Goal: Information Seeking & Learning: Check status

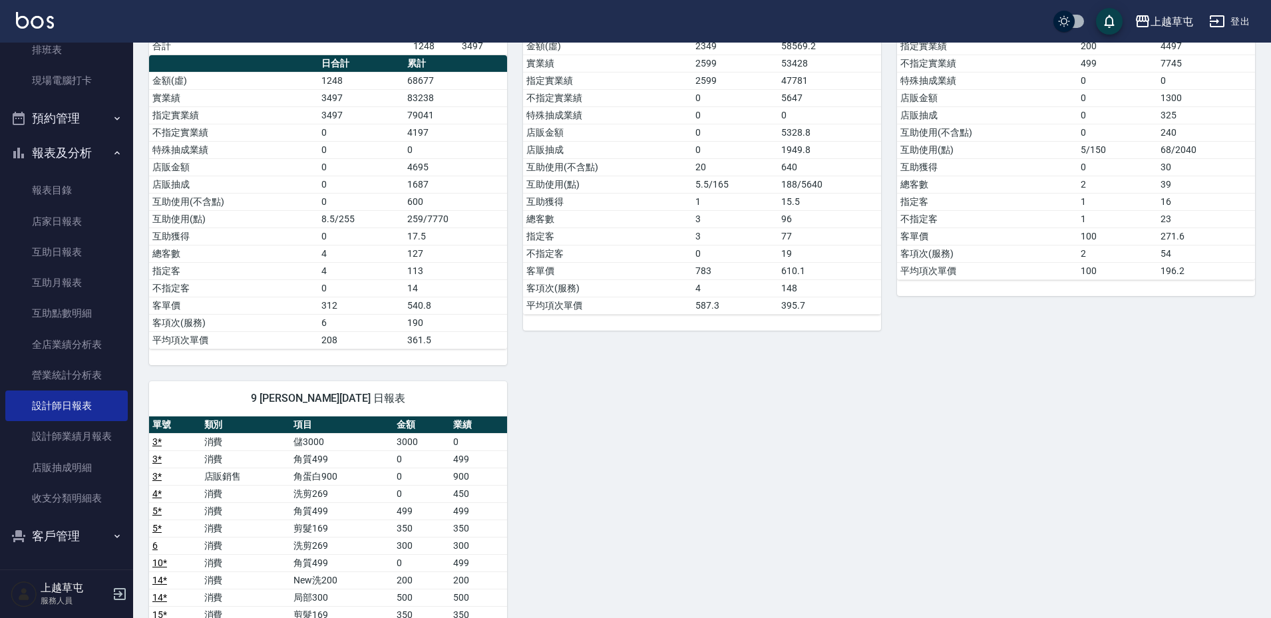
scroll to position [466, 0]
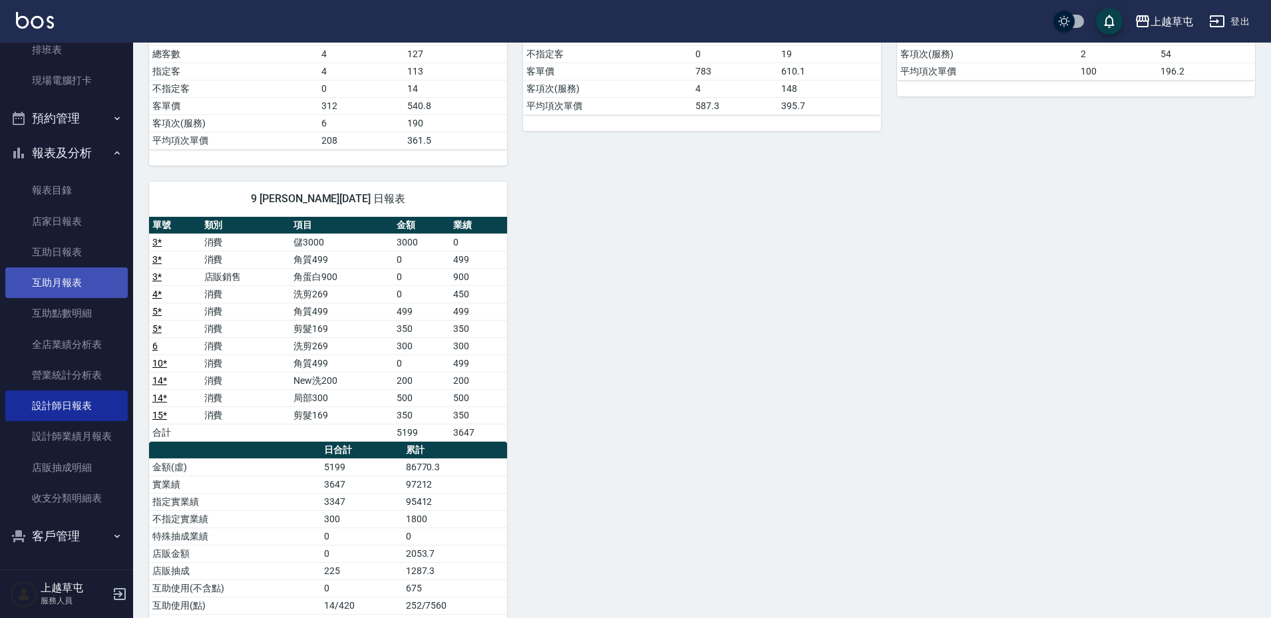
click at [63, 278] on link "互助月報表" at bounding box center [66, 283] width 122 height 31
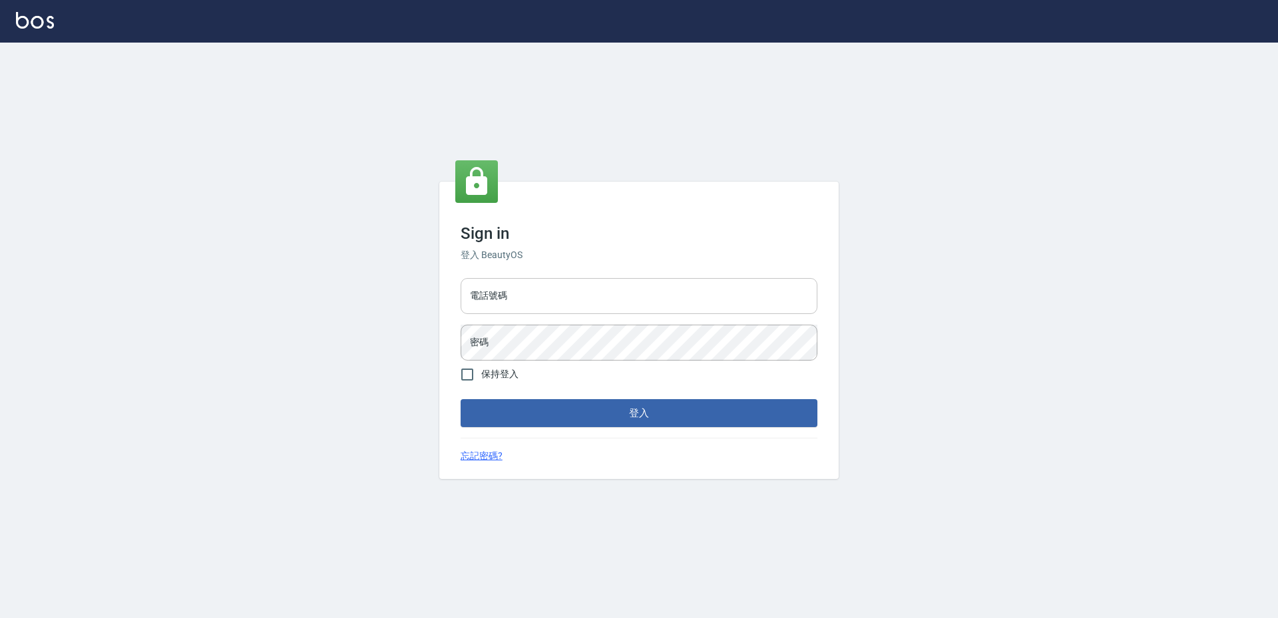
click at [542, 293] on input "電話號碼" at bounding box center [639, 296] width 357 height 36
type input "2380118"
click at [461, 399] on button "登入" at bounding box center [639, 413] width 357 height 28
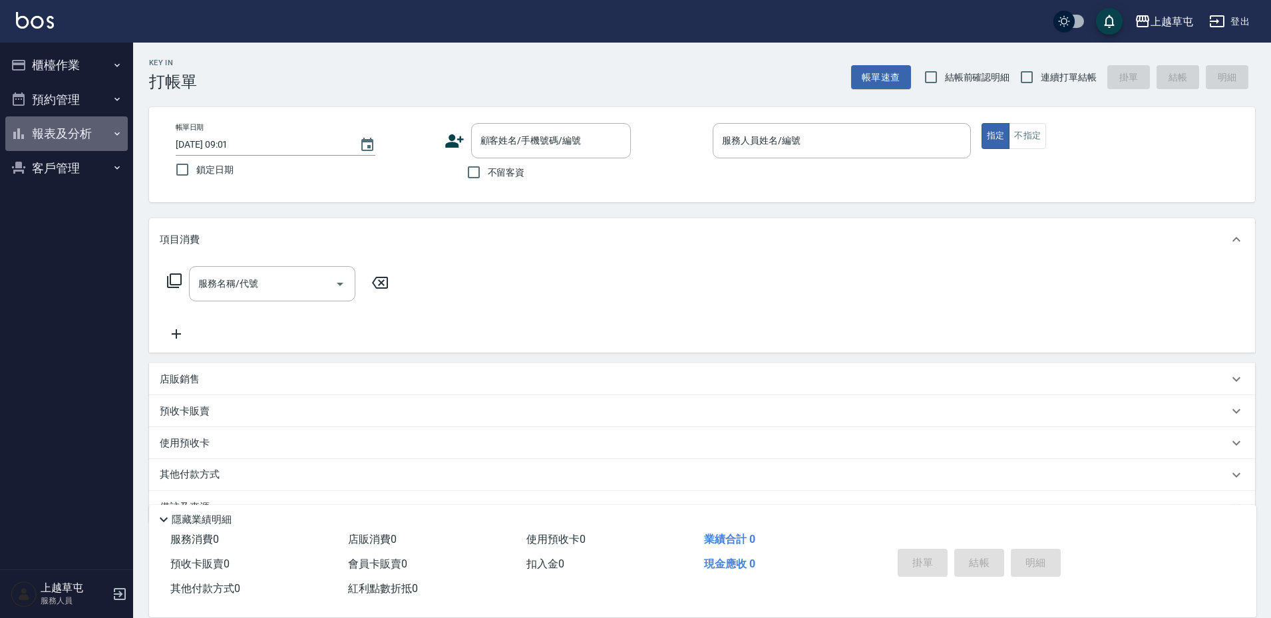
click at [74, 132] on button "報表及分析" at bounding box center [66, 133] width 122 height 35
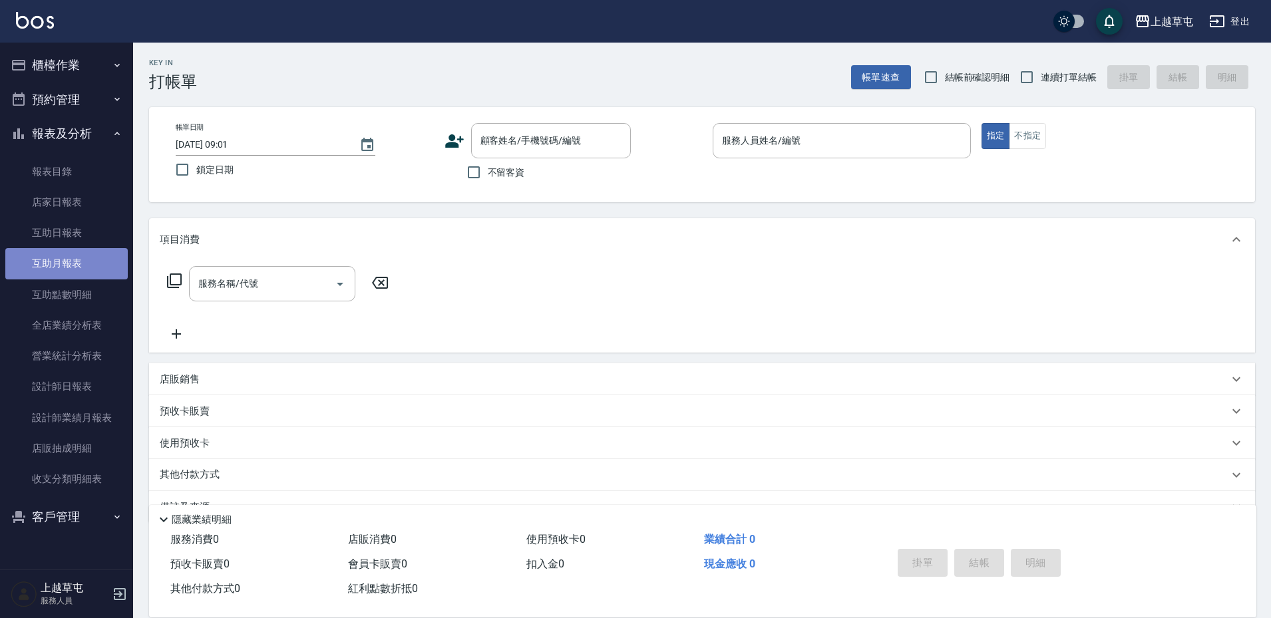
click at [55, 276] on link "互助月報表" at bounding box center [66, 263] width 122 height 31
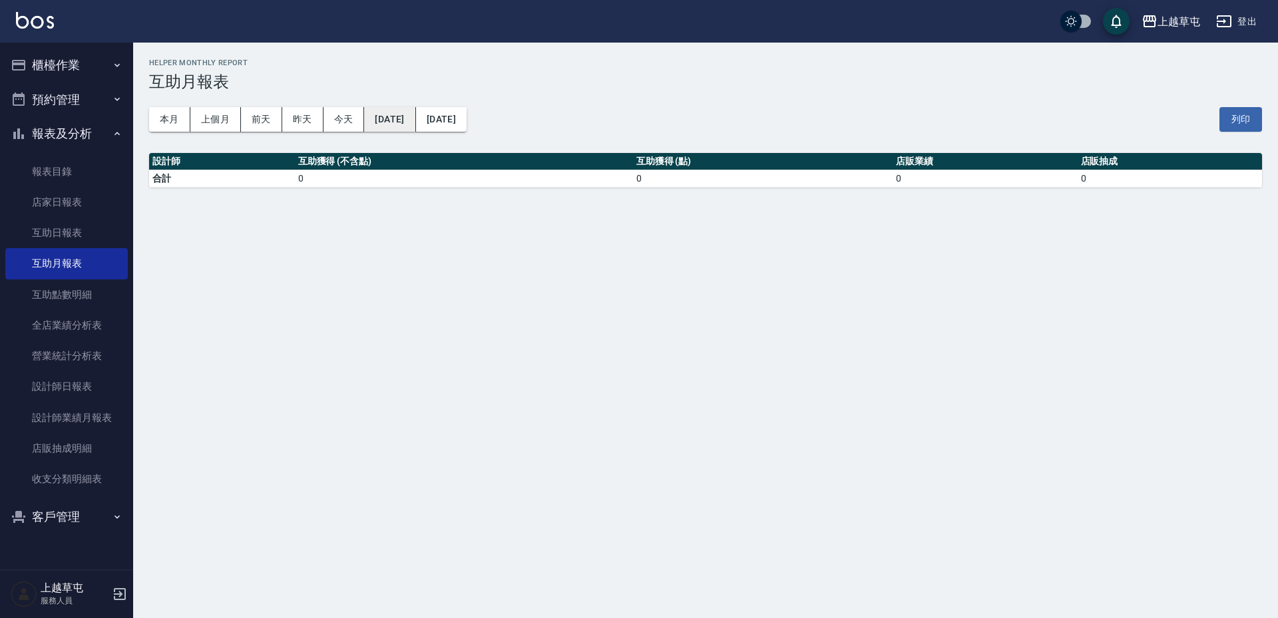
click at [407, 122] on button "2025/09/20" at bounding box center [389, 119] width 51 height 25
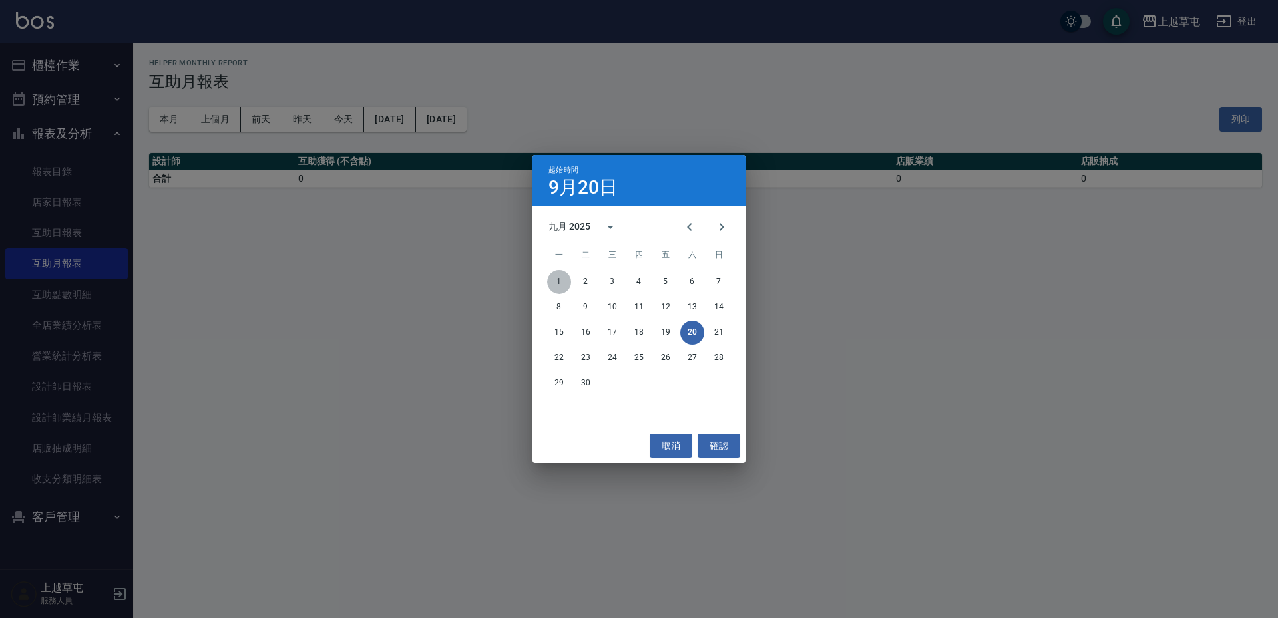
click at [562, 280] on button "1" at bounding box center [559, 282] width 24 height 24
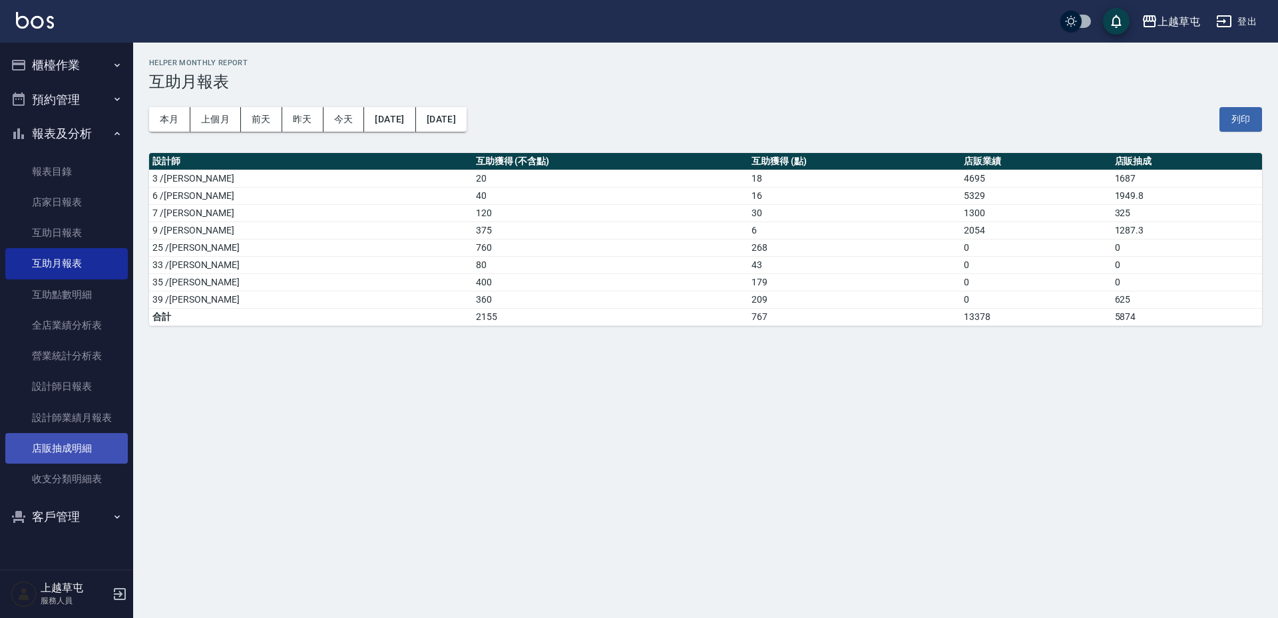
click at [65, 451] on link "店販抽成明細" at bounding box center [66, 448] width 122 height 31
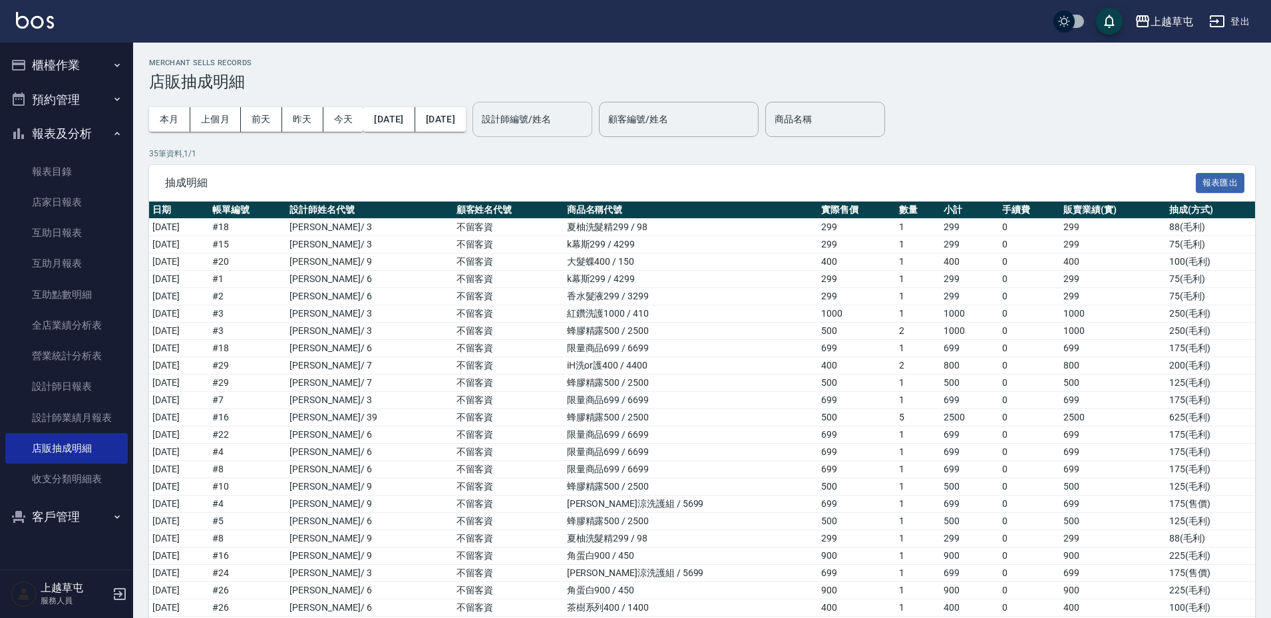
click at [586, 124] on input "設計師編號/姓名" at bounding box center [533, 119] width 108 height 23
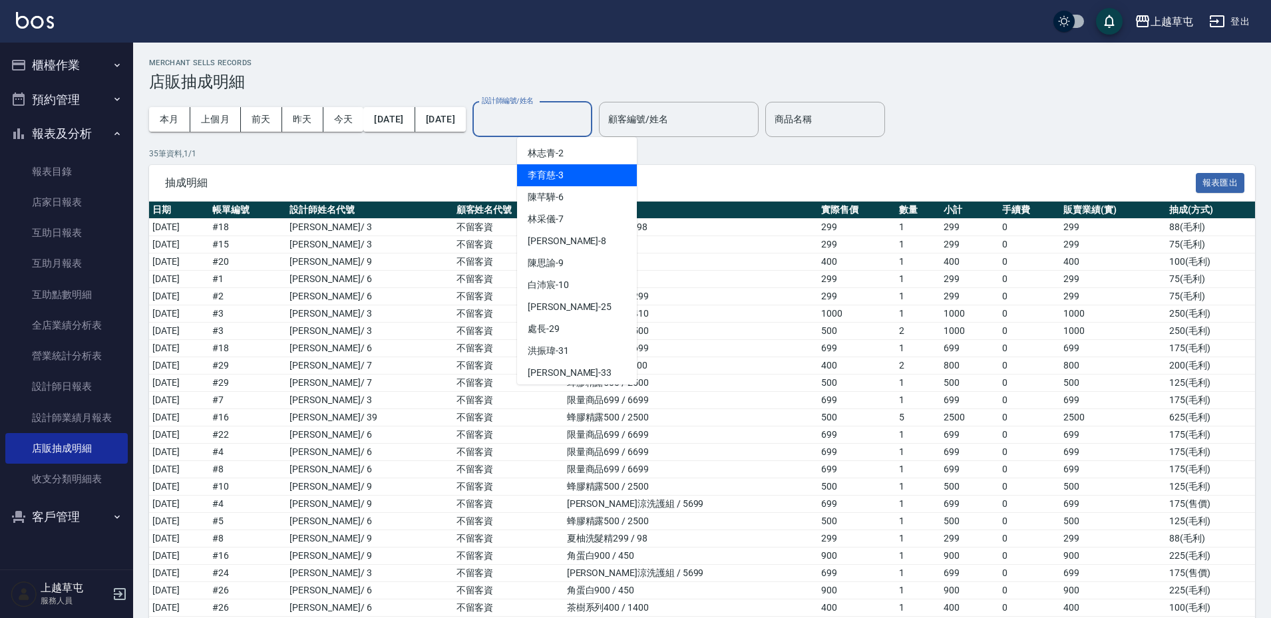
click at [592, 174] on div "李育慈 -3" at bounding box center [577, 175] width 120 height 22
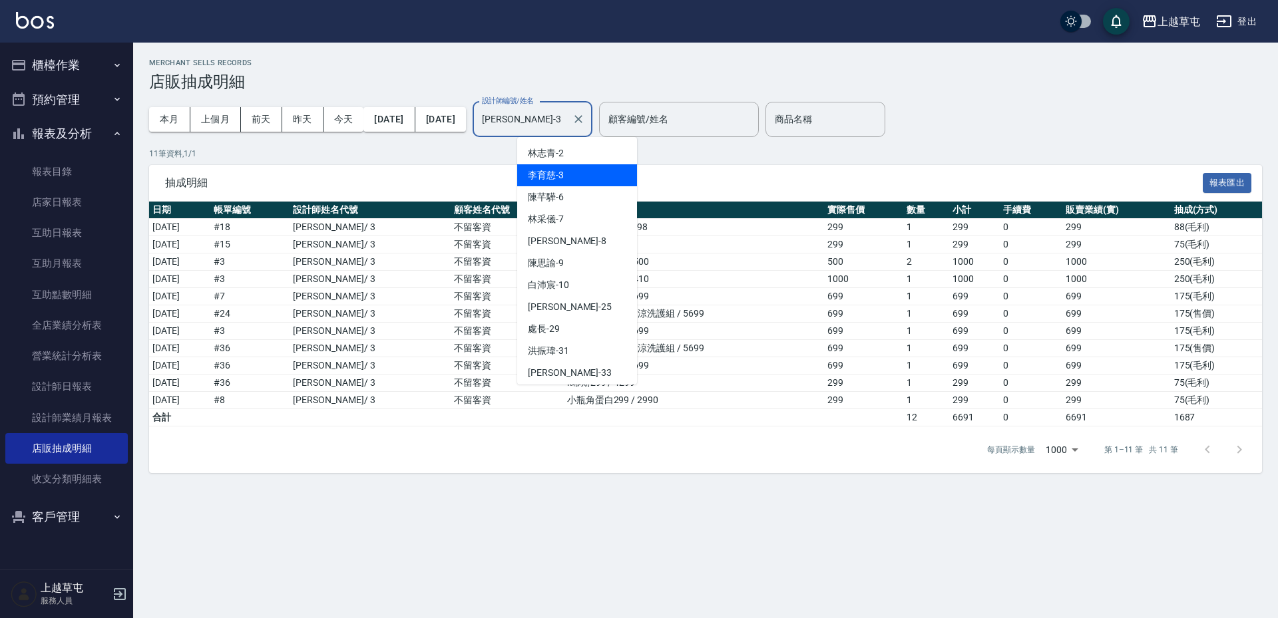
click at [566, 121] on input "李育慈-3" at bounding box center [523, 119] width 88 height 23
click at [566, 195] on div "陳芊驊 -6" at bounding box center [577, 197] width 120 height 22
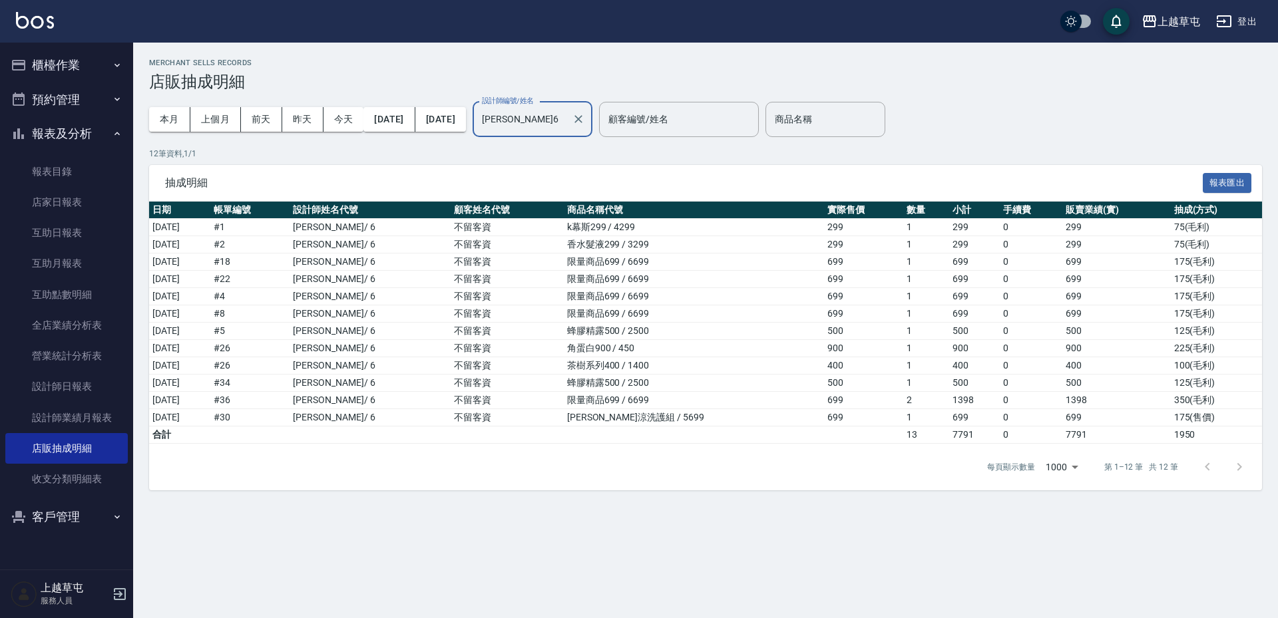
click at [566, 128] on input "陳芊驊-6" at bounding box center [523, 119] width 88 height 23
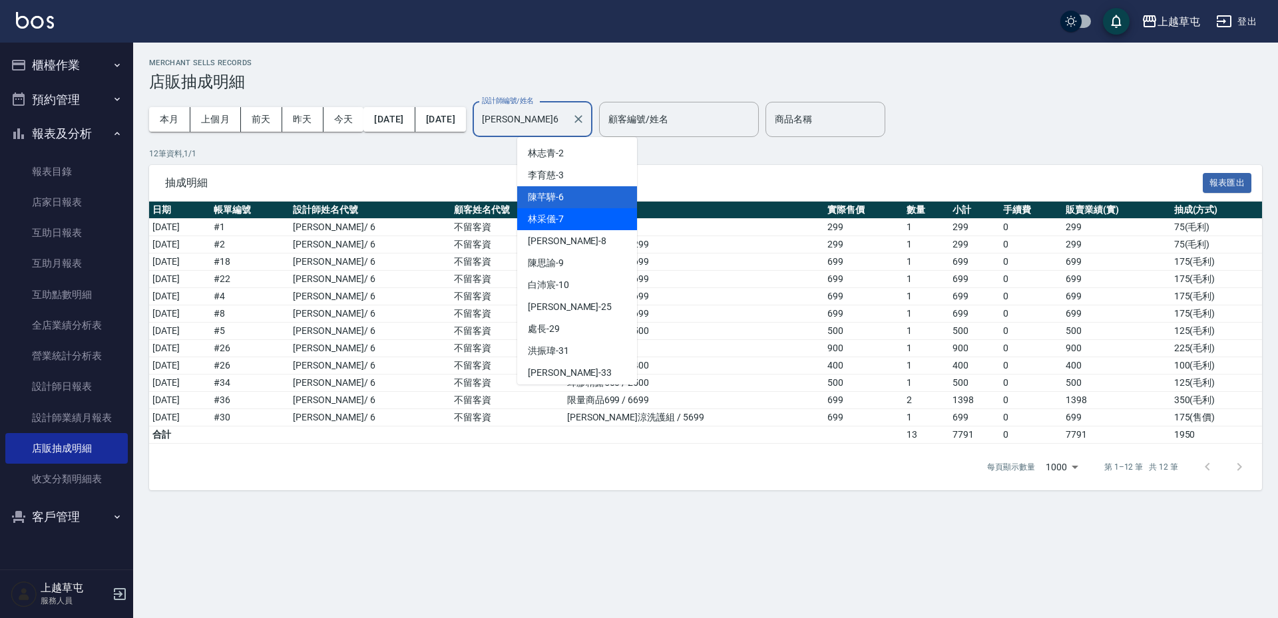
click at [570, 217] on div "林采儀 -7" at bounding box center [577, 219] width 120 height 22
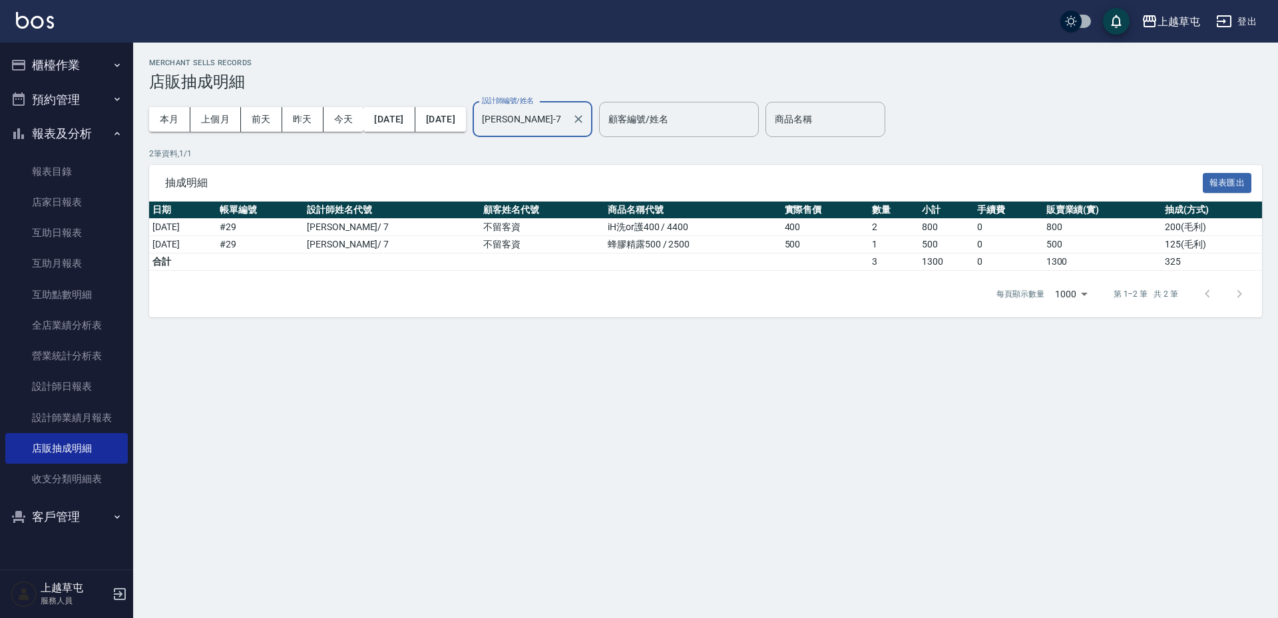
click at [566, 112] on input "林采儀-7" at bounding box center [523, 119] width 88 height 23
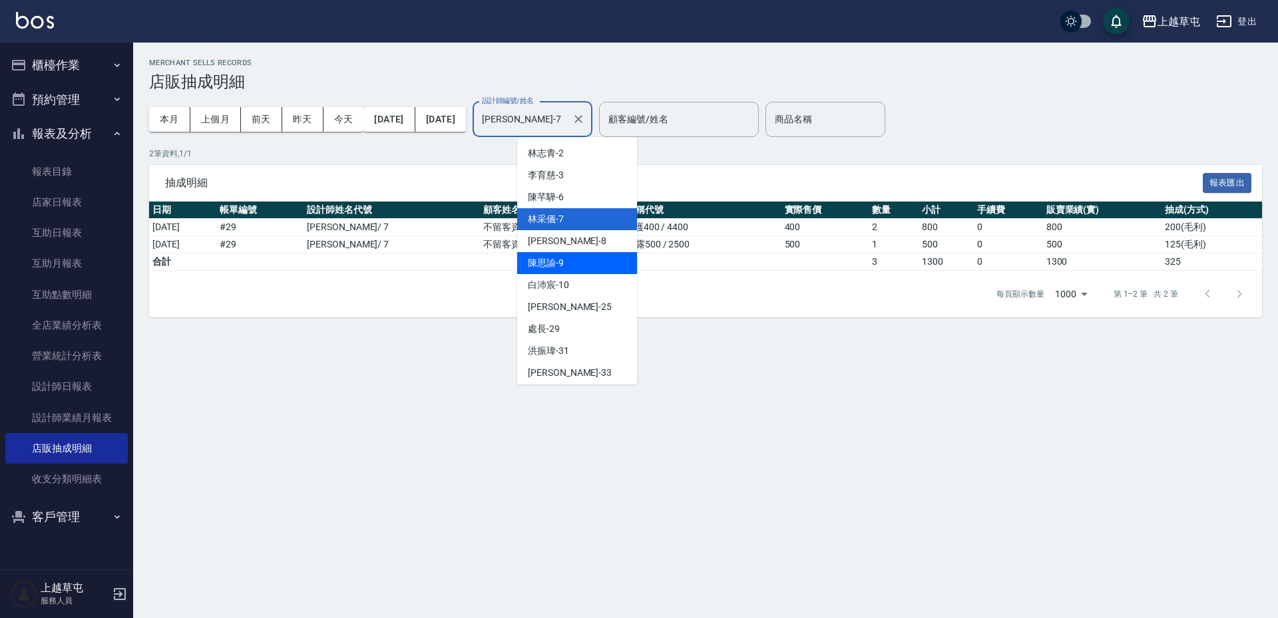
click at [575, 260] on div "陳思諭 -9" at bounding box center [577, 263] width 120 height 22
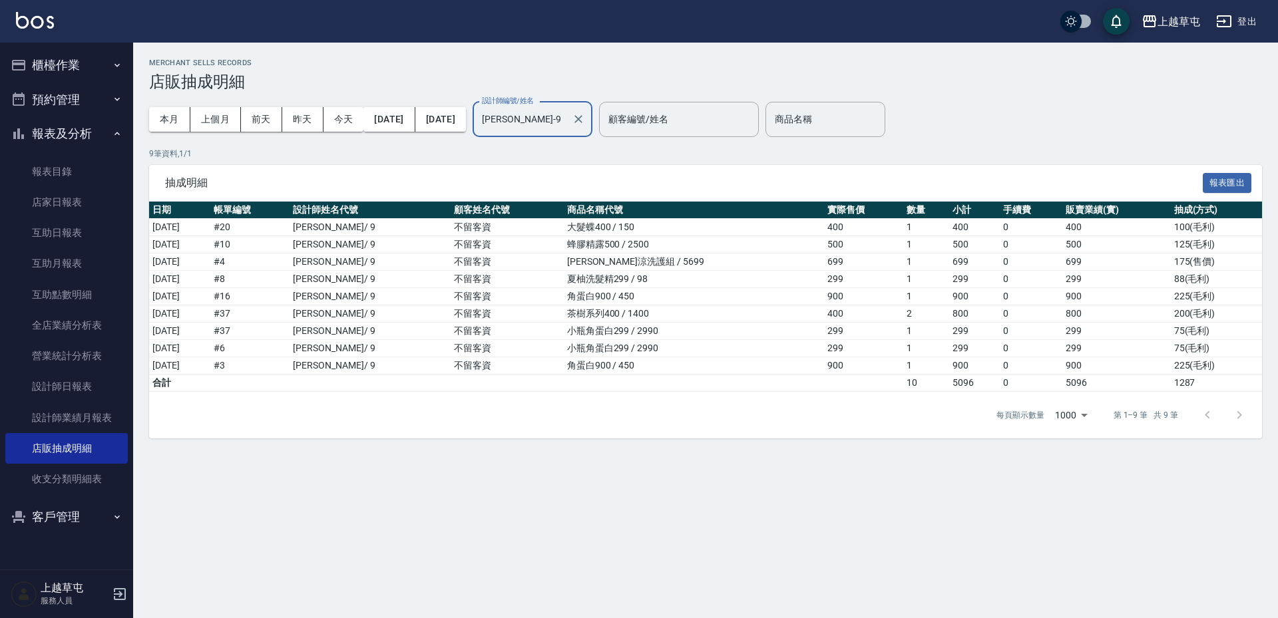
click at [566, 116] on input "陳思諭-9" at bounding box center [523, 119] width 88 height 23
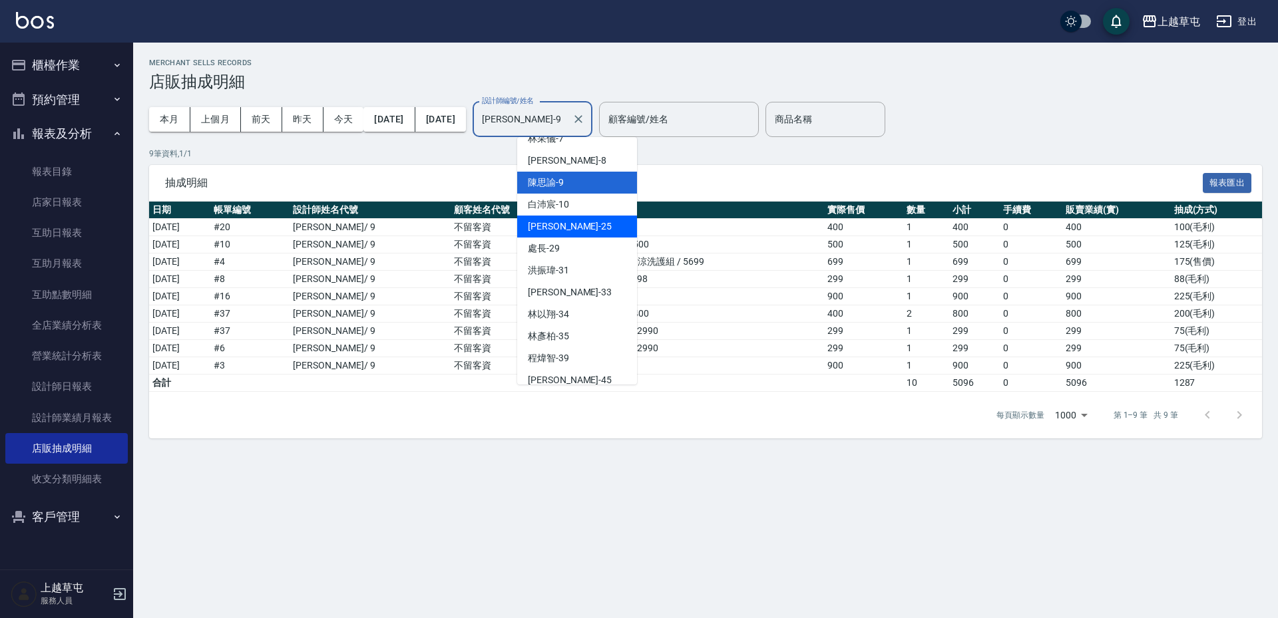
scroll to position [133, 0]
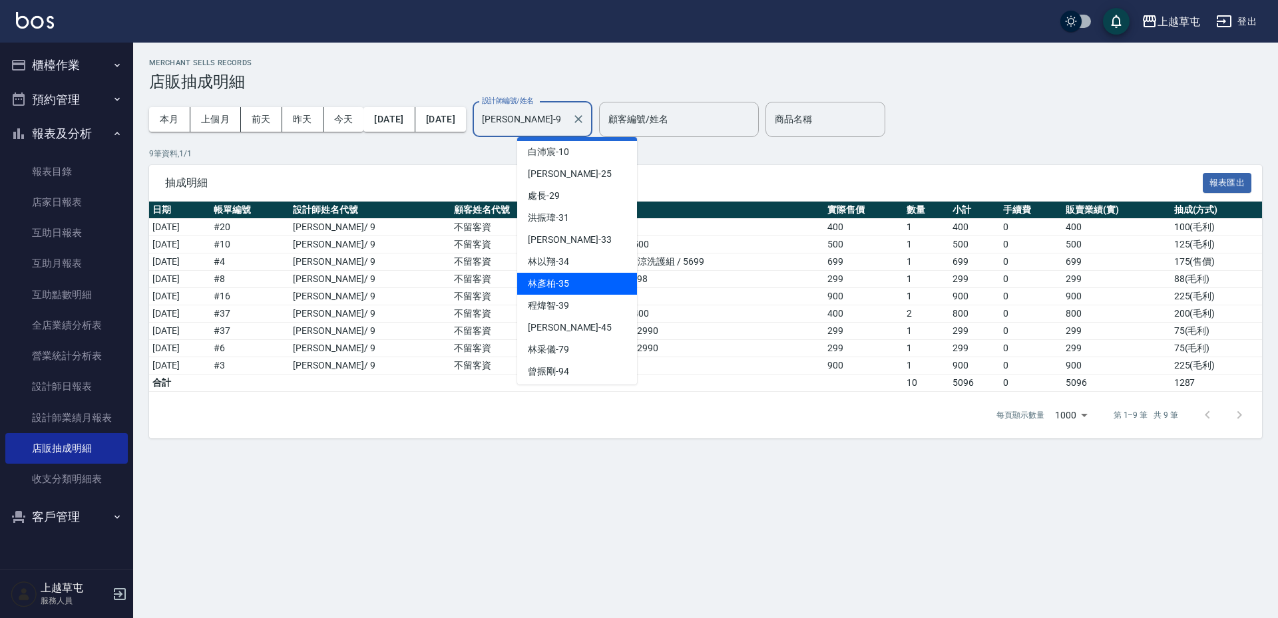
click at [561, 290] on span "林彥柏 -35" at bounding box center [548, 284] width 41 height 14
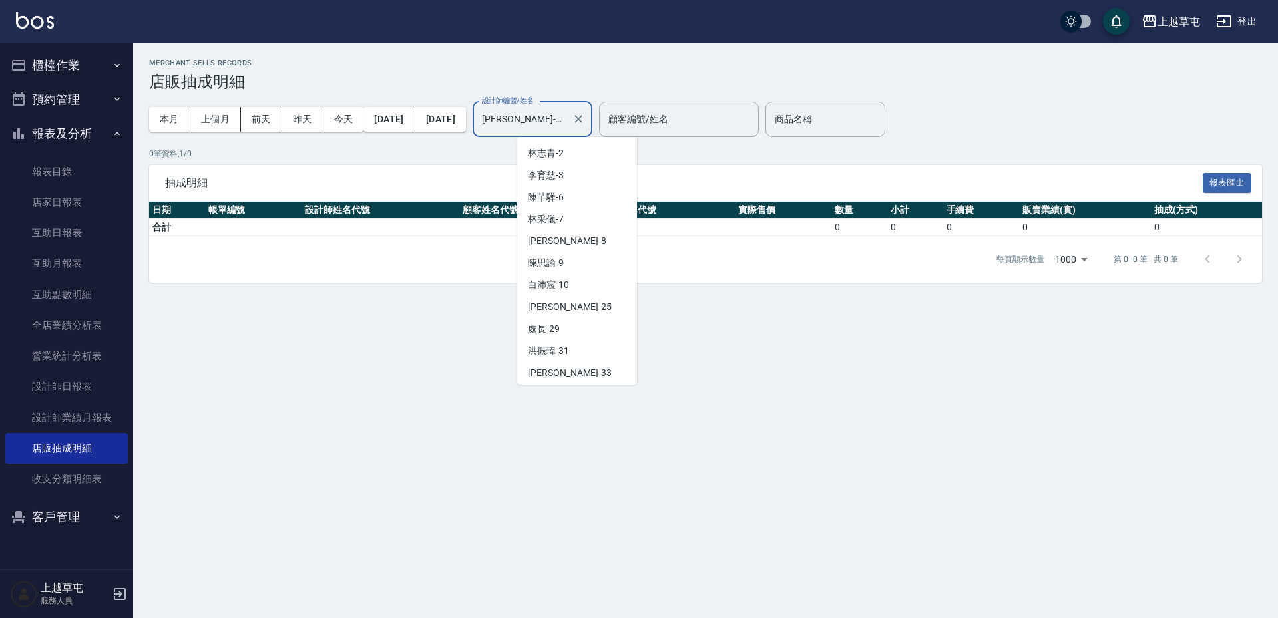
click at [566, 116] on input "林彥柏-35" at bounding box center [523, 119] width 88 height 23
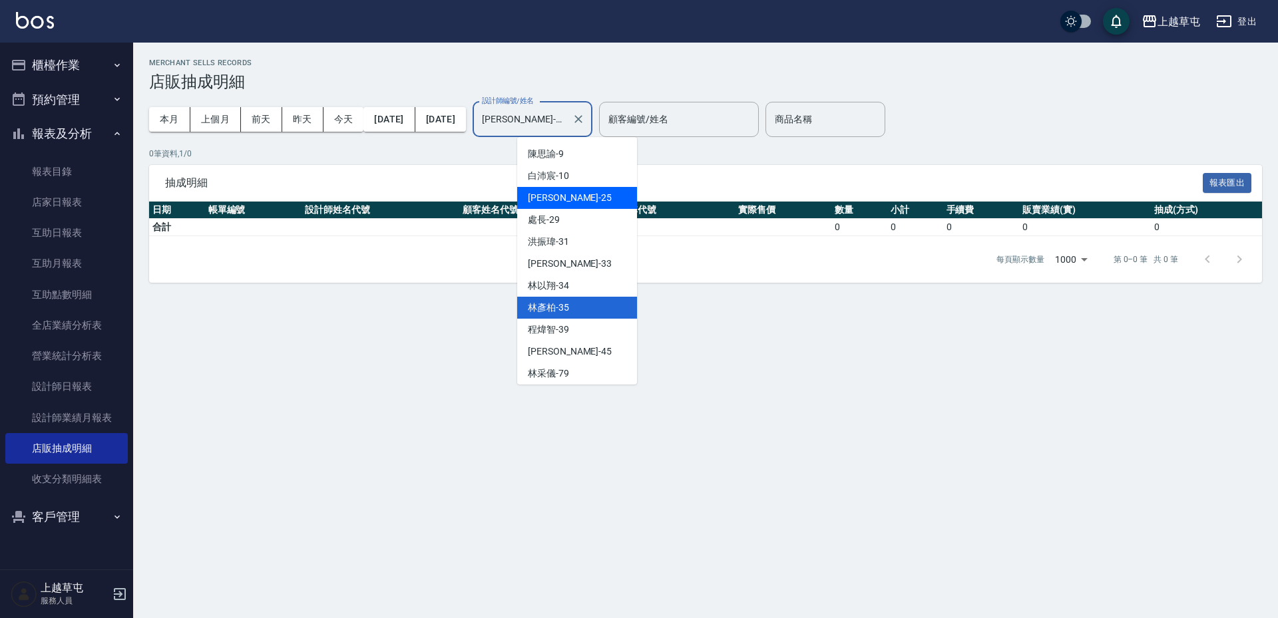
scroll to position [136, 0]
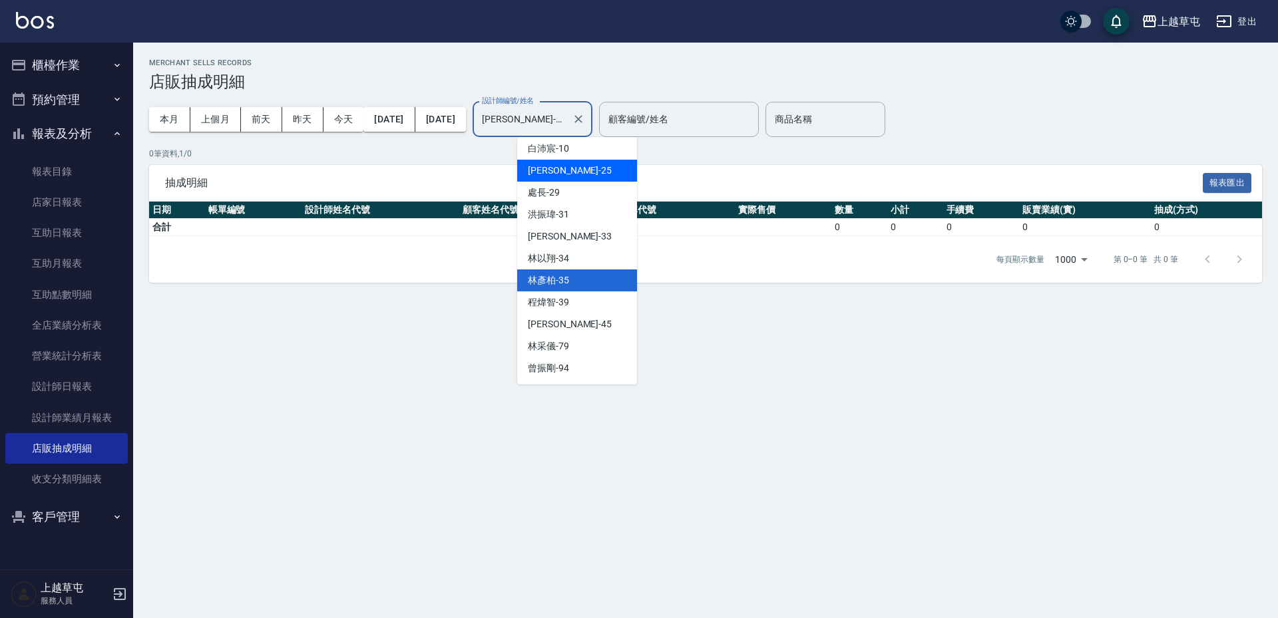
click at [568, 177] on span "吳芷欣 -25" at bounding box center [570, 171] width 84 height 14
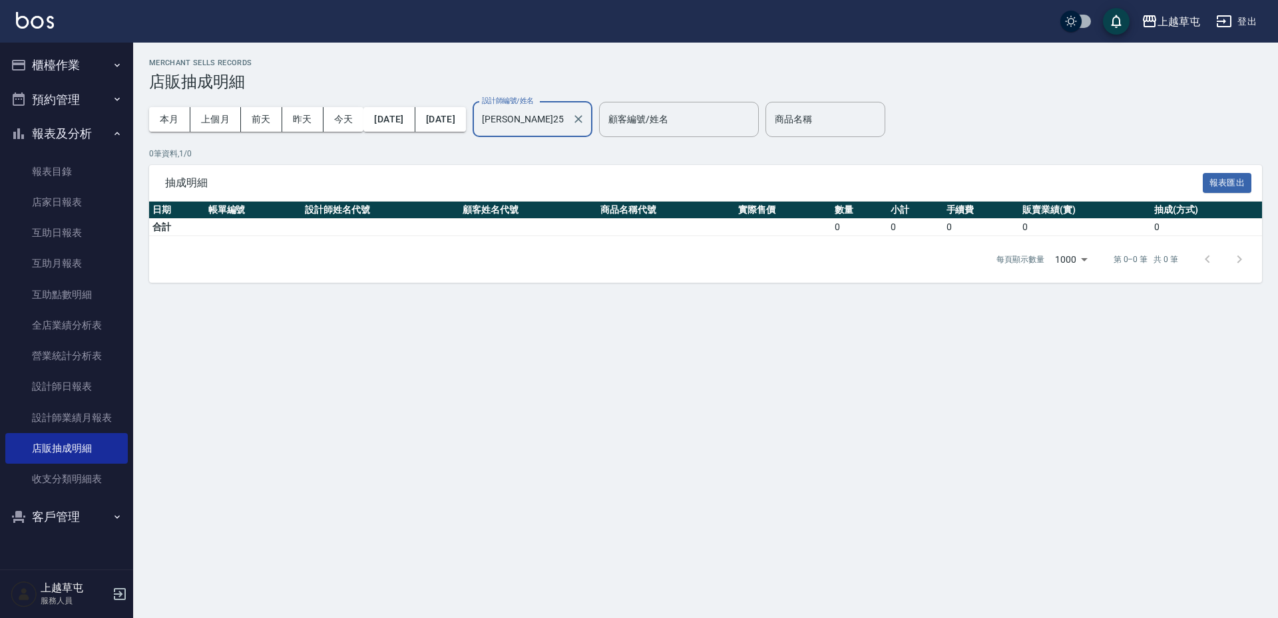
click at [566, 130] on input "吳芷欣-25" at bounding box center [523, 119] width 88 height 23
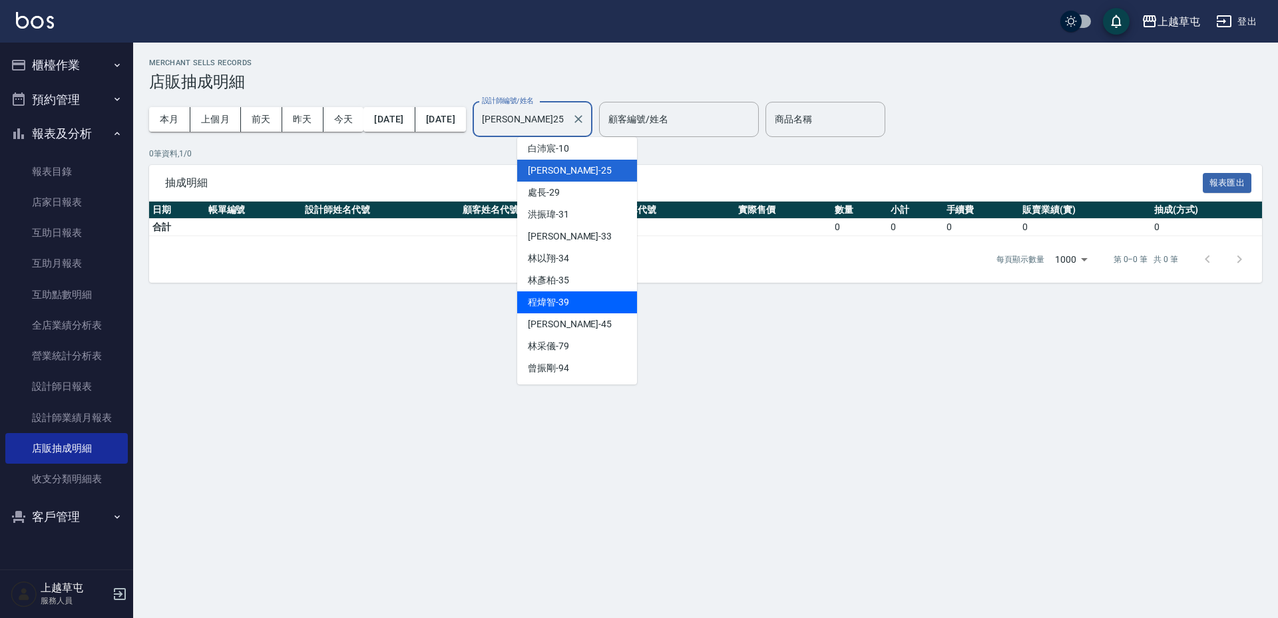
click at [565, 299] on span "程煒智 -39" at bounding box center [548, 302] width 41 height 14
type input "程煒智-39"
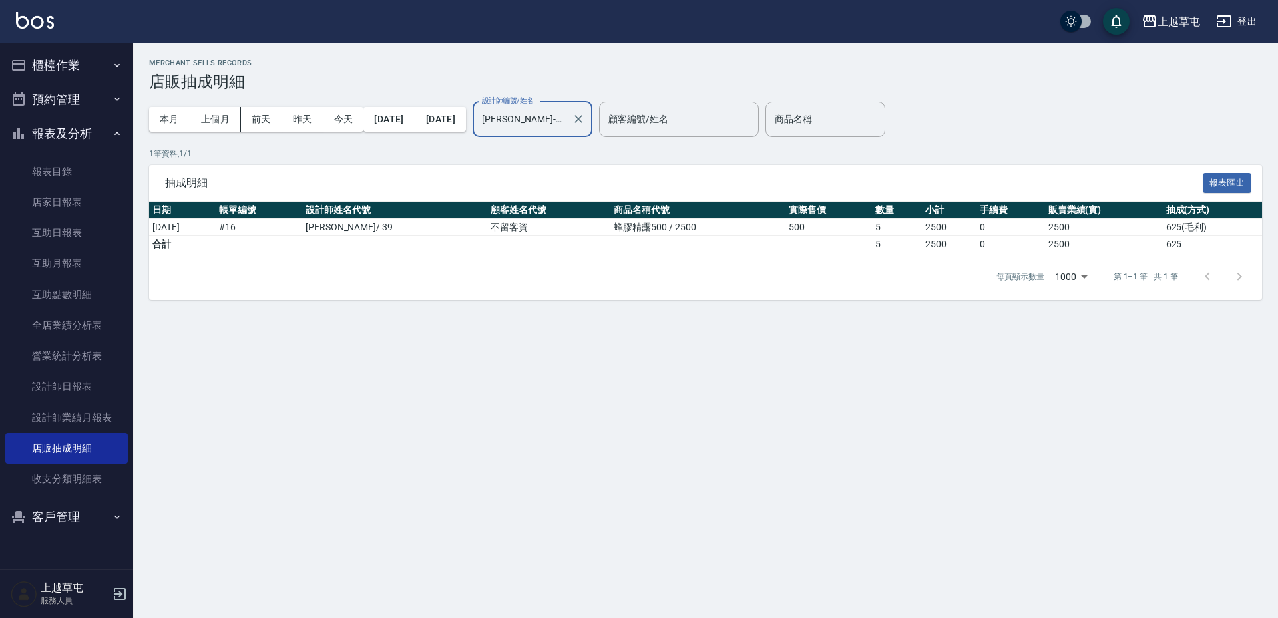
click at [566, 126] on input "程煒智-39" at bounding box center [523, 119] width 88 height 23
click at [418, 325] on div "Merchant Sells Records 店販抽成明細 本月 上個月 前天 昨天 今天 2025/09/01 2025/09/20 設計師編號/姓名 程煒…" at bounding box center [639, 309] width 1278 height 618
